Goal: Task Accomplishment & Management: Manage account settings

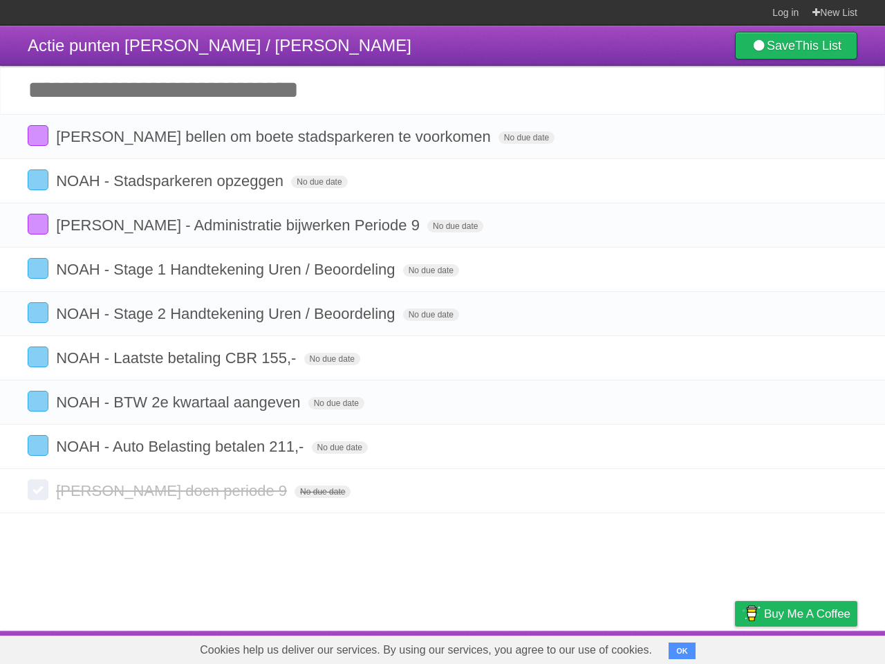
click at [442, 332] on li "NOAH - Stage 2 Handtekening Uren / Beoordeling No due date White Red Blue Green…" at bounding box center [442, 313] width 885 height 45
click at [117, 45] on span "Actie punten [PERSON_NAME] / [PERSON_NAME]" at bounding box center [220, 45] width 384 height 19
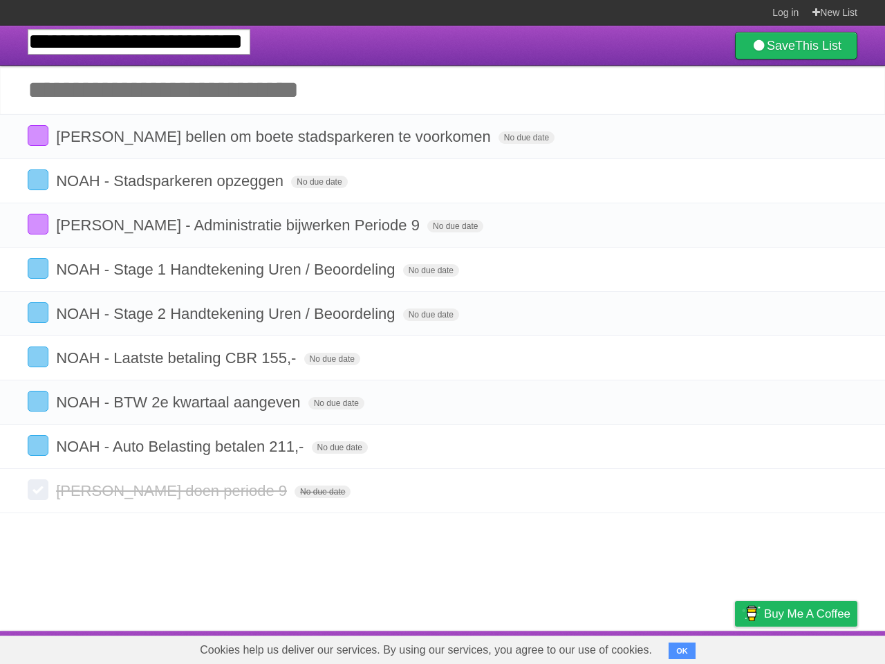
click at [442, 292] on li "NOAH - Stage 2 Handtekening Uren / Beoordeling No due date White Red Blue Green…" at bounding box center [442, 313] width 885 height 45
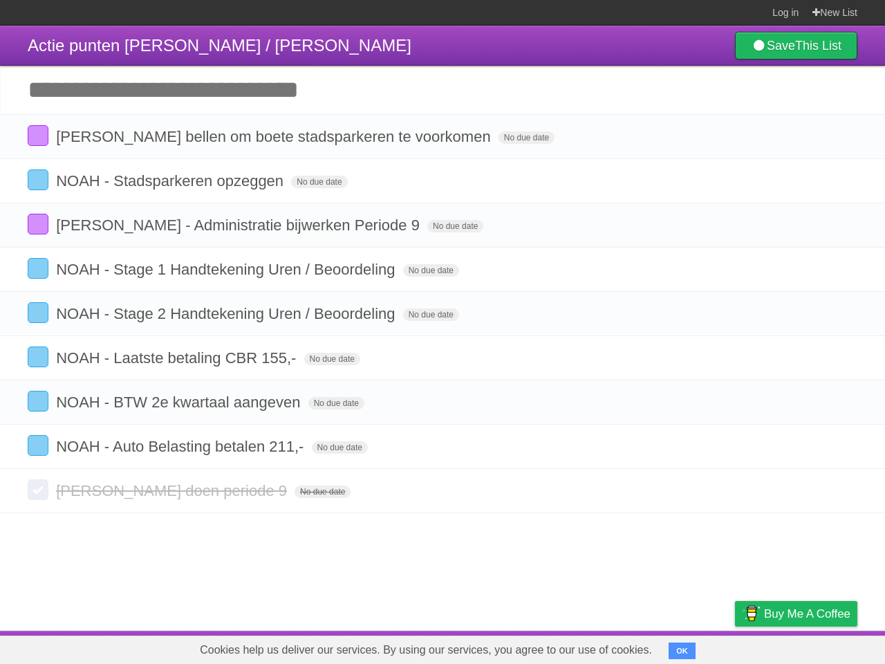
click at [259, 138] on span "[PERSON_NAME] bellen om boete stadsparkeren te voorkomen" at bounding box center [275, 136] width 438 height 17
click at [468, 139] on input "**********" at bounding box center [262, 138] width 412 height 18
click at [815, 138] on icon "button" at bounding box center [814, 137] width 19 height 18
click at [171, 182] on span "NOAH - Stadsparkeren opzeggen" at bounding box center [171, 180] width 231 height 17
click at [319, 183] on span "No due date" at bounding box center [313, 182] width 56 height 12
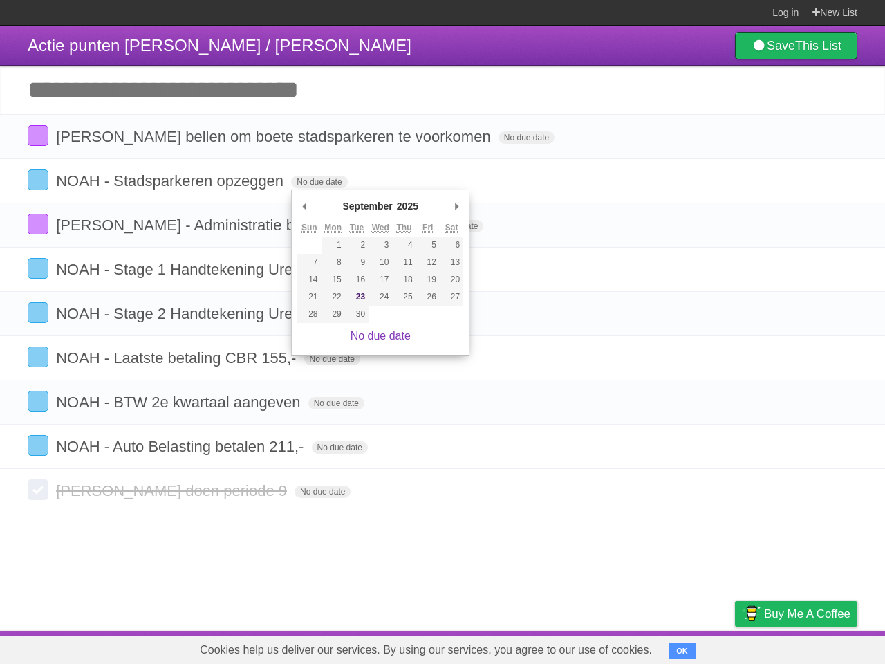
click at [815, 182] on icon "button" at bounding box center [814, 181] width 19 height 18
click at [194, 226] on span "[PERSON_NAME] - Administratie bijwerken Periode 9" at bounding box center [239, 224] width 367 height 17
